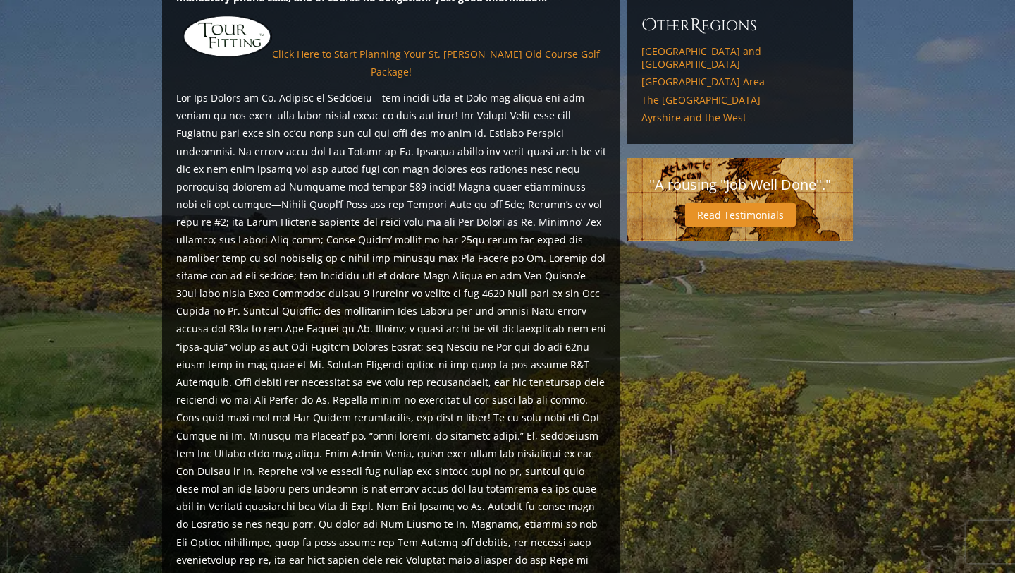
scroll to position [1158, 0]
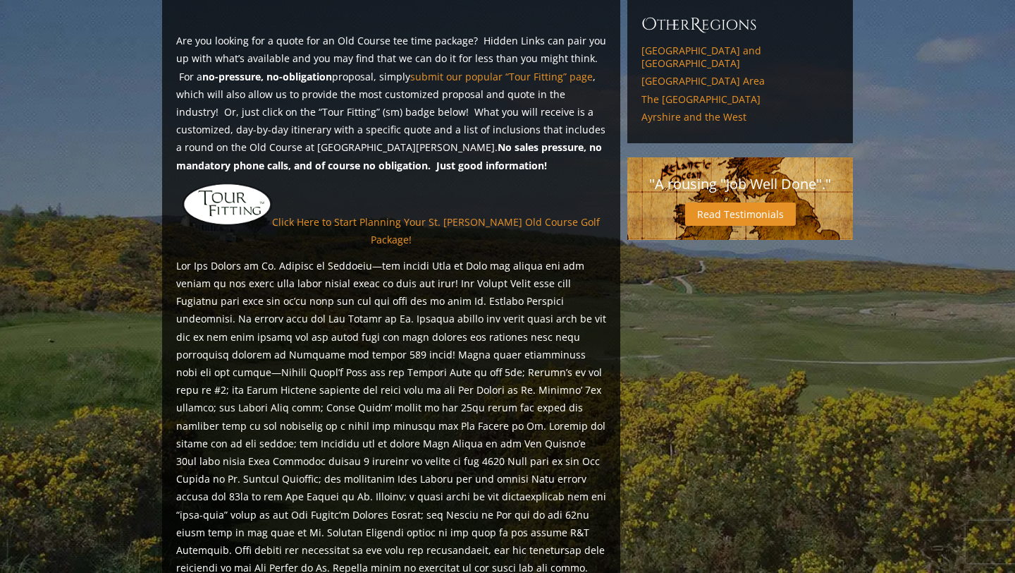
scroll to position [1326, 0]
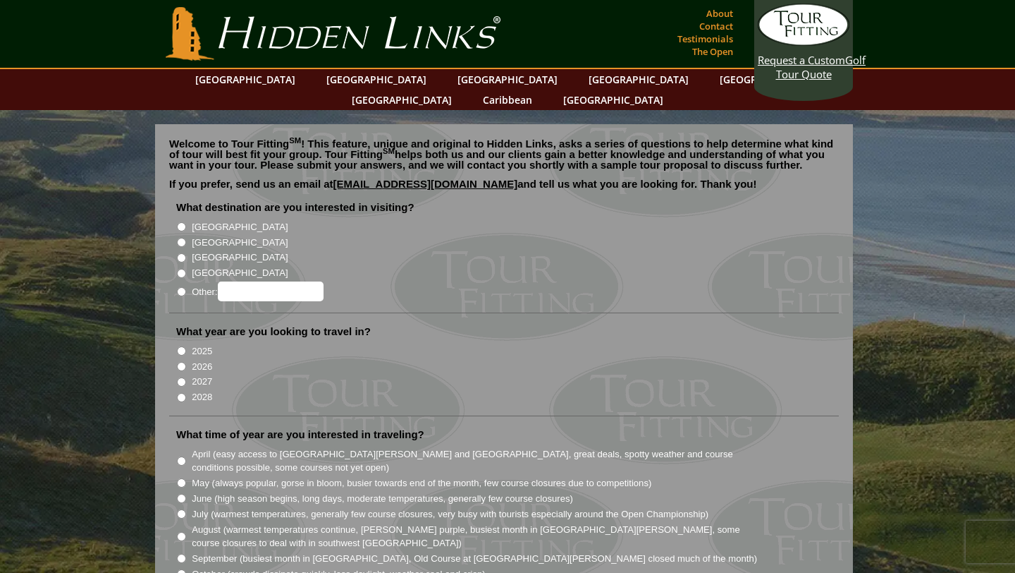
click at [192, 235] on label "[GEOGRAPHIC_DATA]" at bounding box center [240, 242] width 96 height 14
click at [186, 238] on input "[GEOGRAPHIC_DATA]" at bounding box center [181, 242] width 9 height 9
radio input "true"
click at [207, 360] on label "2026" at bounding box center [202, 367] width 20 height 14
click at [186, 362] on input "2026" at bounding box center [181, 366] width 9 height 9
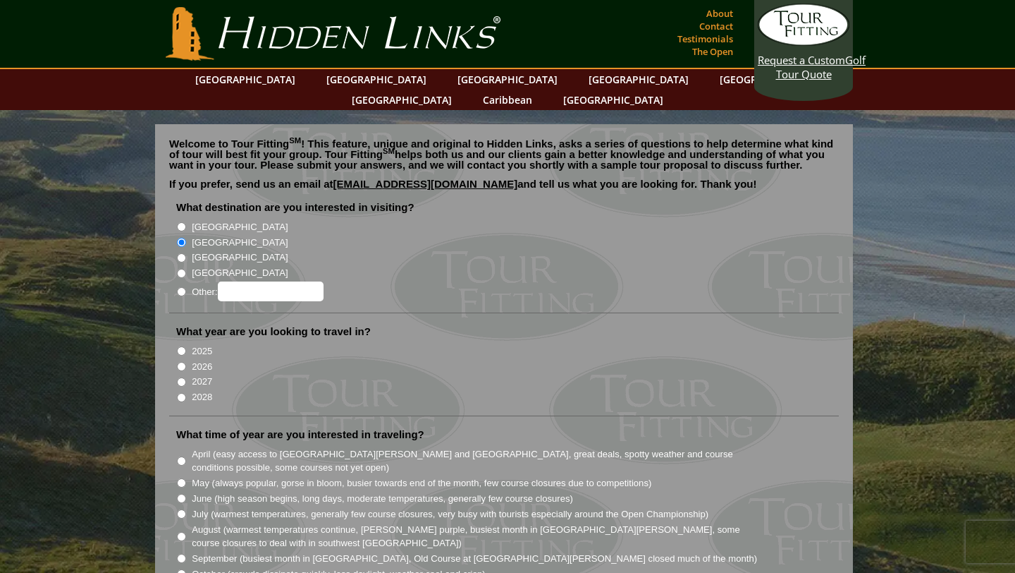
radio input "true"
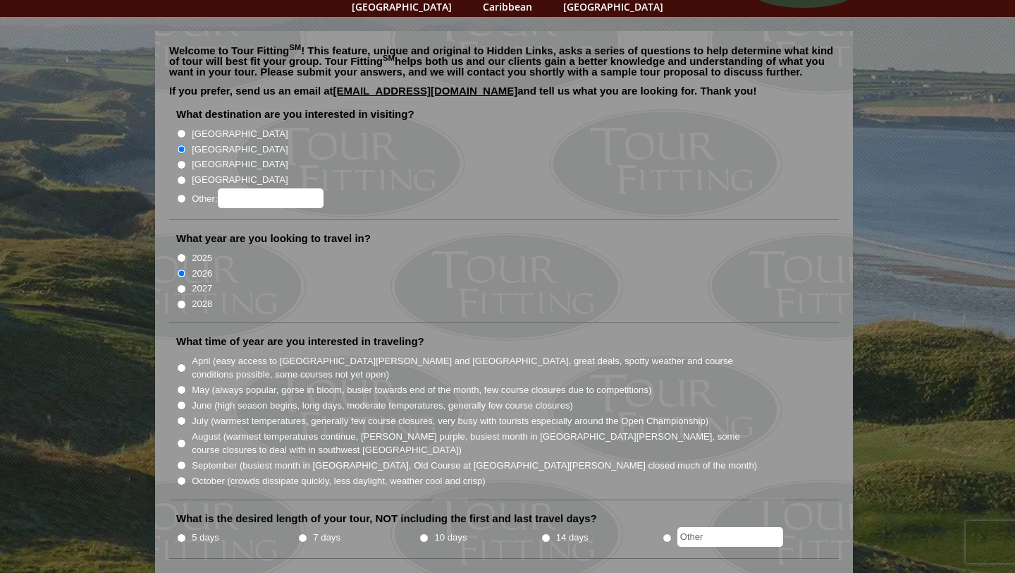
scroll to position [105, 0]
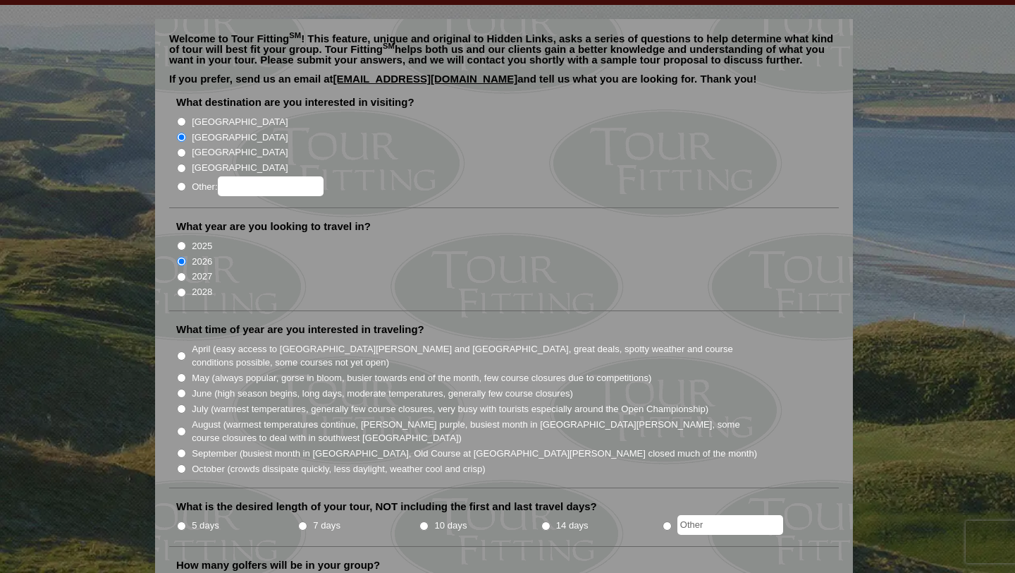
click at [261, 402] on label "July (warmest temperatures, generally few course closures, very busy with touri…" at bounding box center [450, 409] width 517 height 14
click at [186, 404] on input "July (warmest temperatures, generally few course closures, very busy with touri…" at bounding box center [181, 408] width 9 height 9
radio input "true"
click at [377, 446] on label "September (busiest month in Ireland, Old Course at St. Andrews closed much of t…" at bounding box center [474, 453] width 565 height 14
click at [186, 448] on input "September (busiest month in Ireland, Old Course at St. Andrews closed much of t…" at bounding box center [181, 452] width 9 height 9
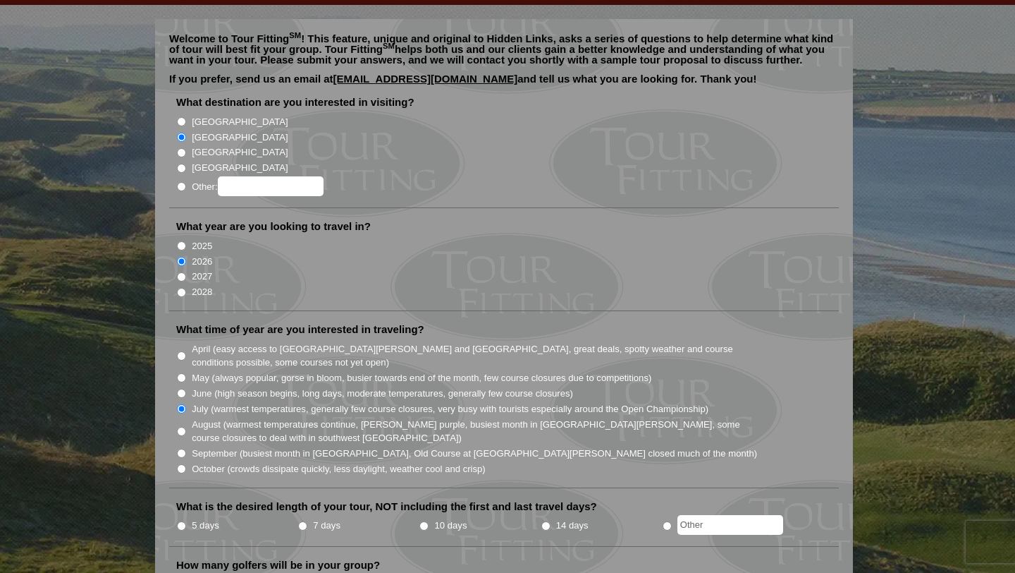
radio input "true"
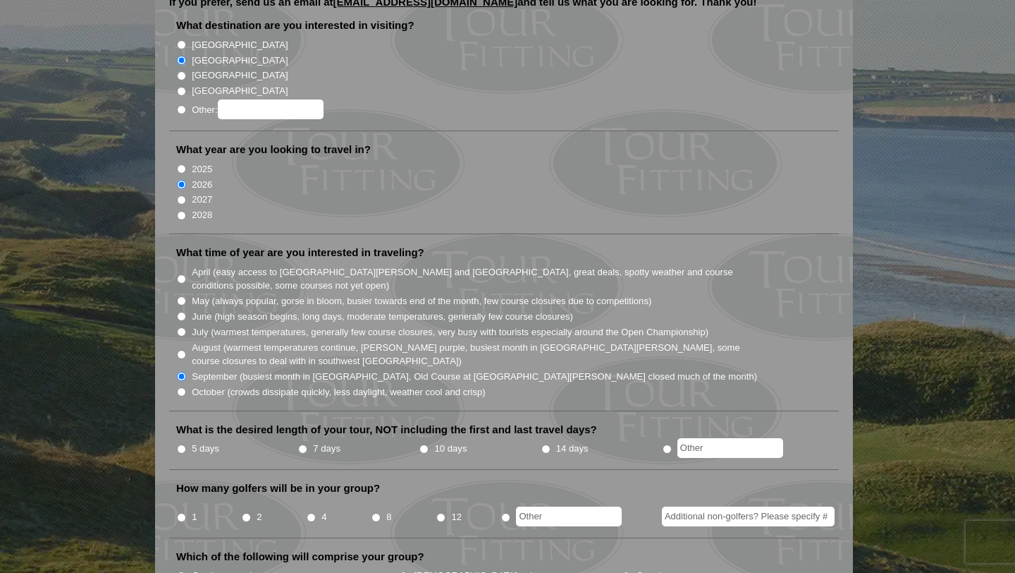
scroll to position [188, 0]
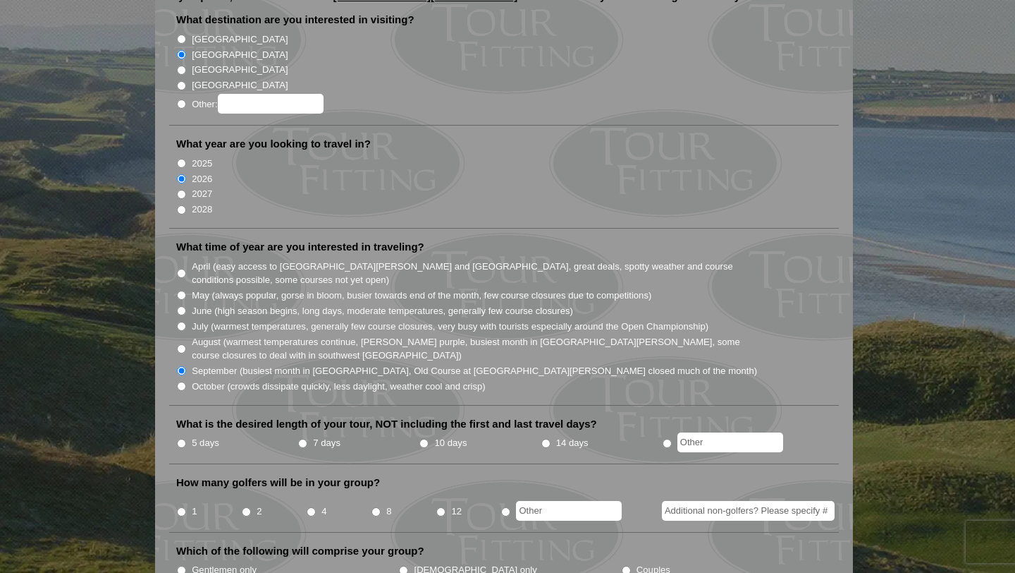
click at [440, 335] on label "August (warmest temperatures continue, heather bright purple, busiest month in …" at bounding box center [475, 348] width 567 height 27
click at [186, 344] on input "August (warmest temperatures continue, heather bright purple, busiest month in …" at bounding box center [181, 348] width 9 height 9
radio input "true"
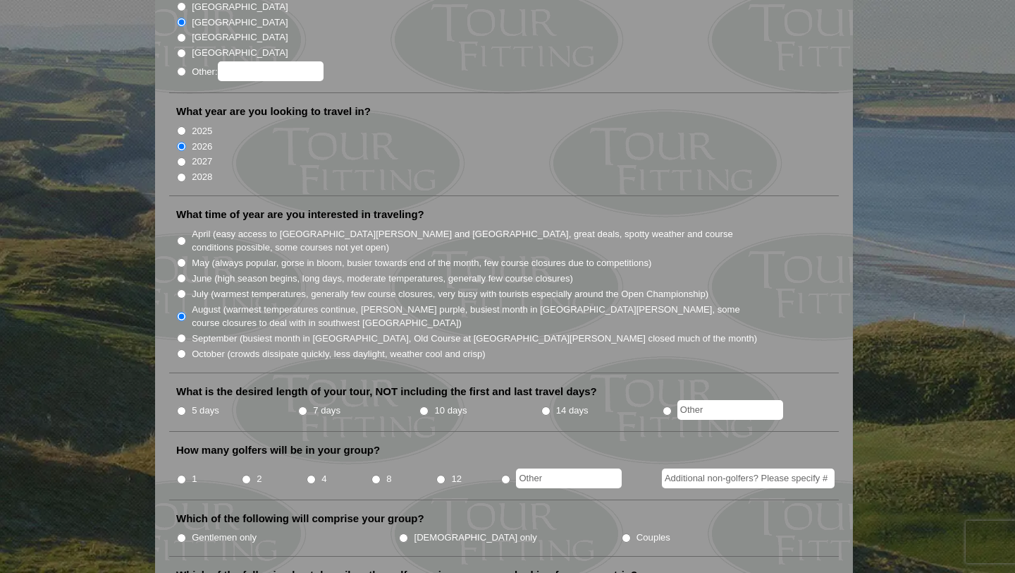
scroll to position [223, 0]
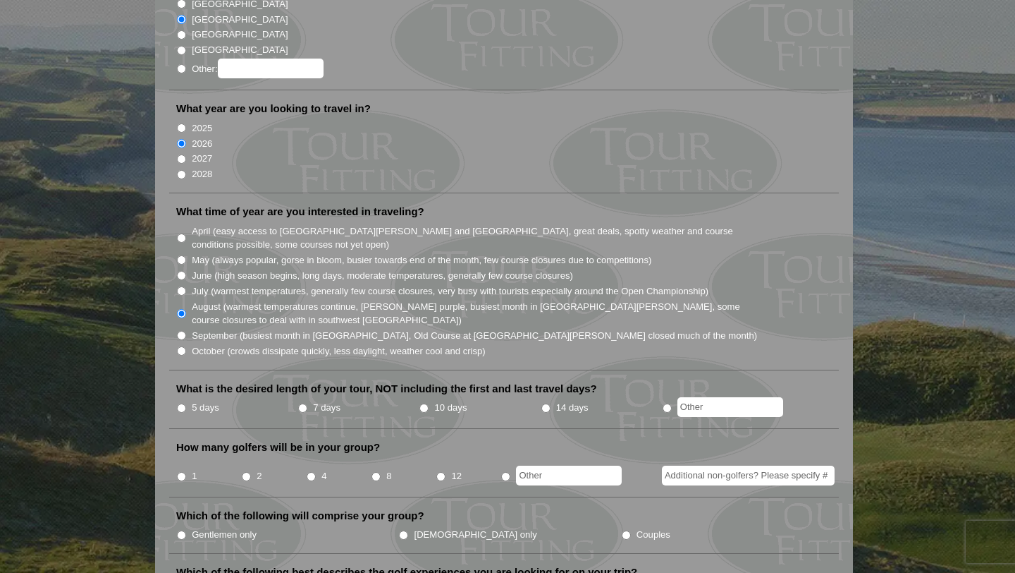
click at [558, 400] on label "14 days" at bounding box center [572, 407] width 32 height 14
click at [551, 403] on input "14 days" at bounding box center [545, 407] width 9 height 9
radio input "true"
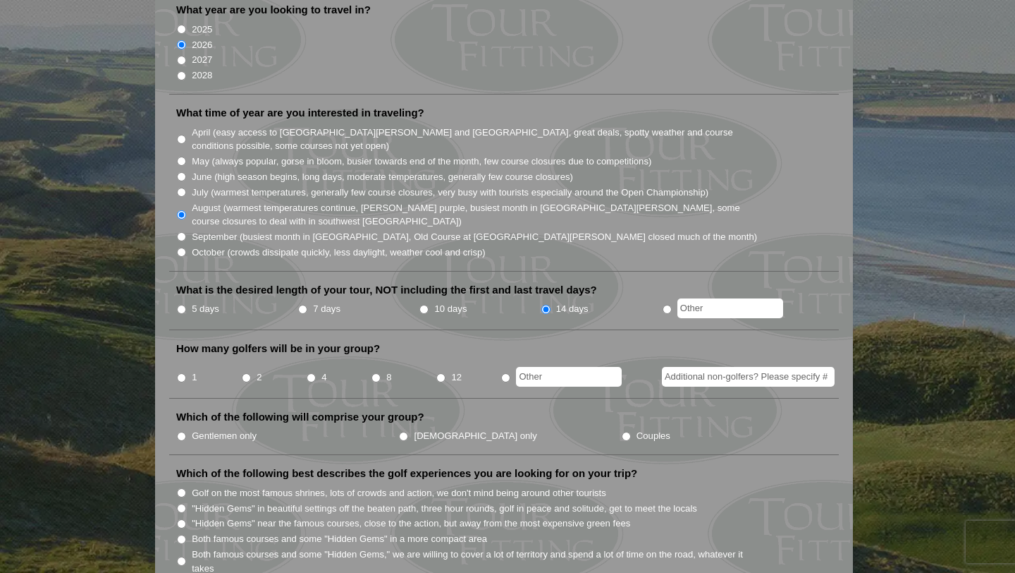
scroll to position [375, 0]
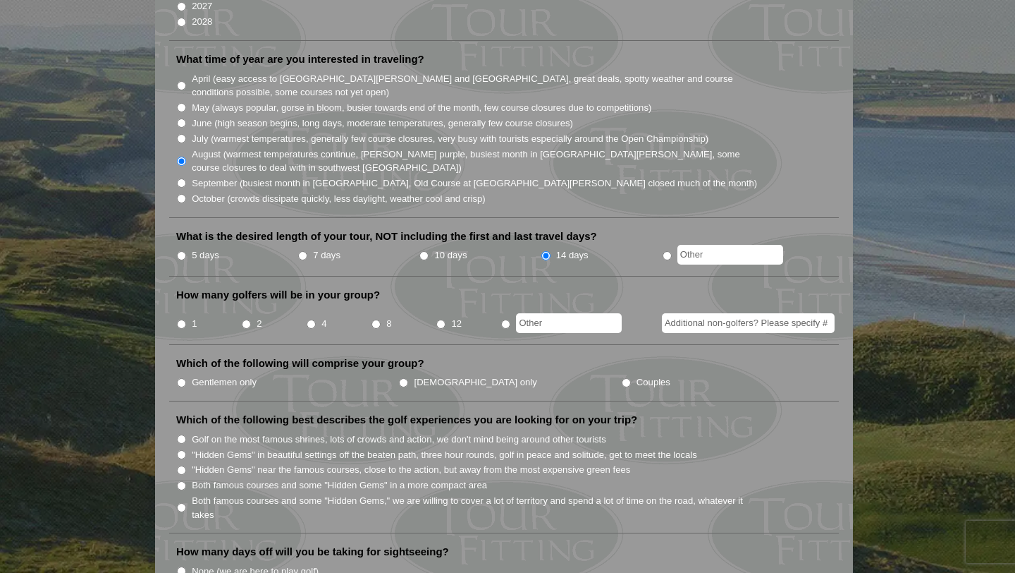
click at [247, 319] on input "2" at bounding box center [246, 323] width 9 height 9
radio input "true"
click at [240, 375] on label "Gentlemen only" at bounding box center [224, 382] width 65 height 14
click at [186, 378] on input "Gentlemen only" at bounding box center [181, 382] width 9 height 9
radio input "true"
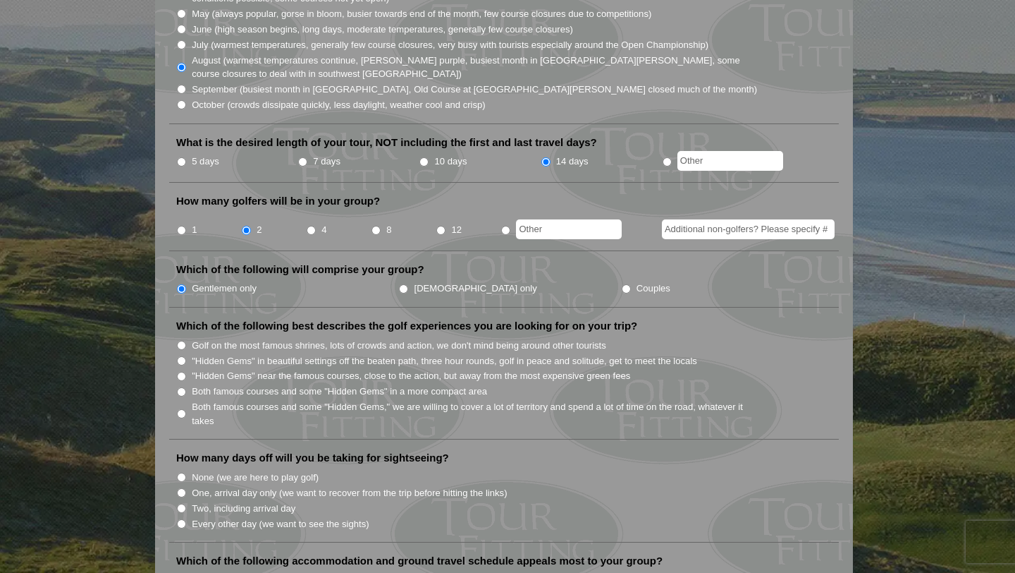
scroll to position [479, 0]
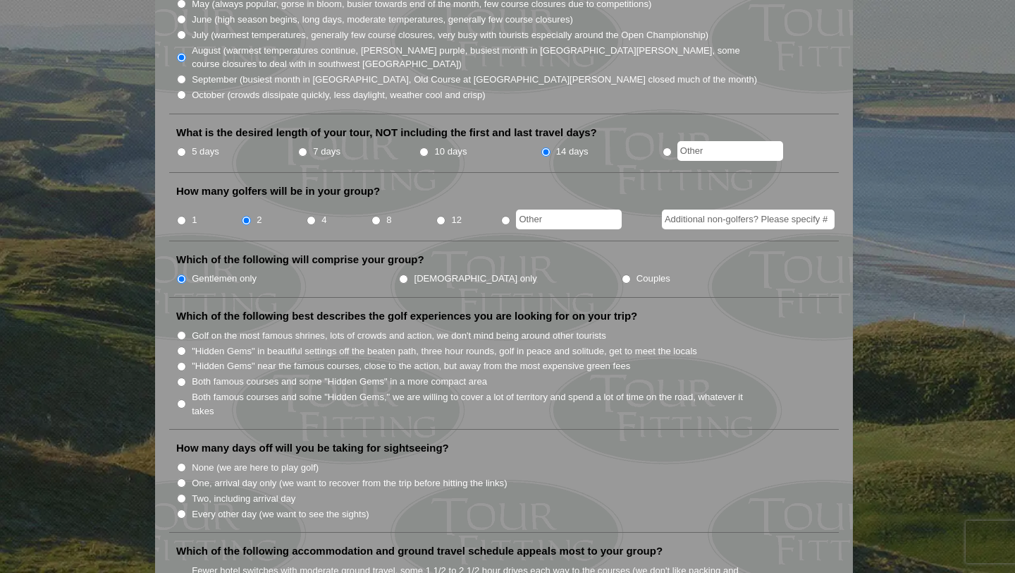
click at [338, 329] on label "Golf on the most famous shrines, lots of crowds and action, we don't mind being…" at bounding box center [399, 336] width 415 height 14
click at [186, 331] on input "Golf on the most famous shrines, lots of crowds and action, we don't mind being…" at bounding box center [181, 335] width 9 height 9
radio input "true"
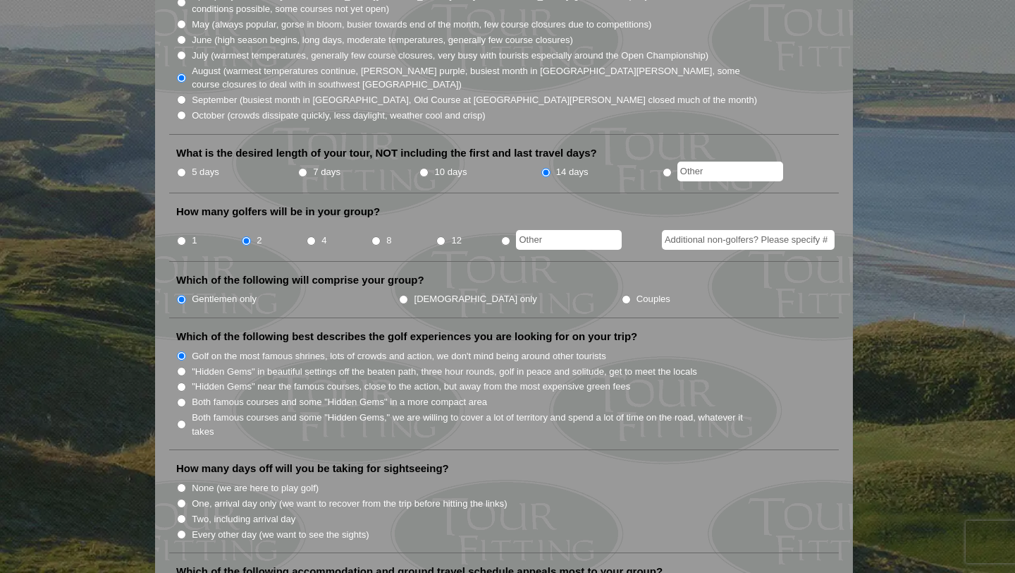
scroll to position [0, 0]
